Goal: Information Seeking & Learning: Learn about a topic

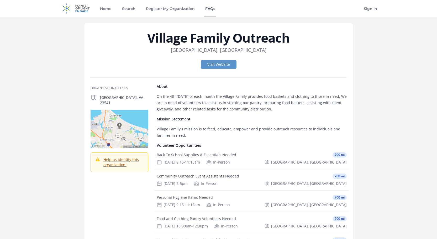
click at [211, 9] on link "FAQs" at bounding box center [210, 8] width 12 height 17
